Goal: Information Seeking & Learning: Learn about a topic

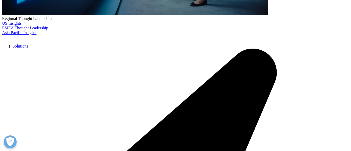
scroll to position [225, 0]
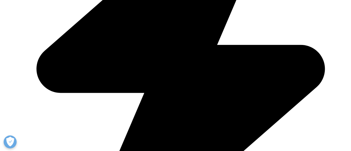
scroll to position [250, 0]
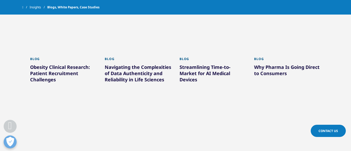
click at [201, 67] on div "Streamlining Time-to-Market for AI Medical Devices" at bounding box center [213, 74] width 67 height 21
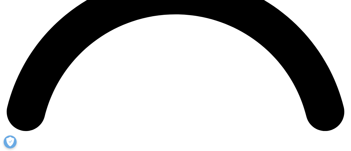
scroll to position [730, 0]
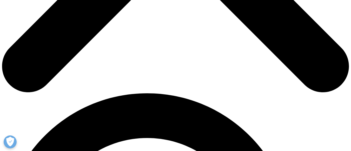
scroll to position [250, 0]
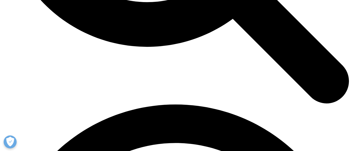
scroll to position [599, 0]
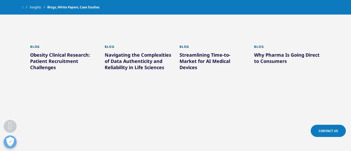
scroll to position [250, 0]
